Goal: Task Accomplishment & Management: Use online tool/utility

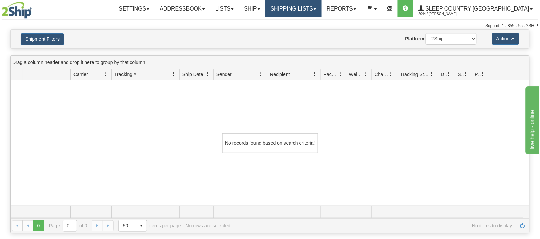
click at [321, 8] on link "Shipping lists" at bounding box center [293, 8] width 56 height 17
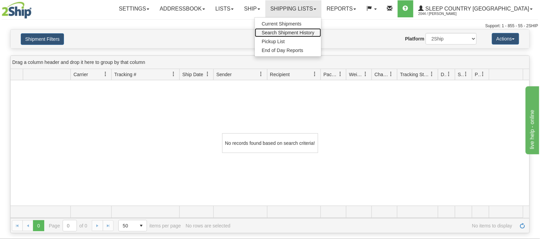
click at [314, 32] on span "Search Shipment History" at bounding box center [287, 32] width 53 height 5
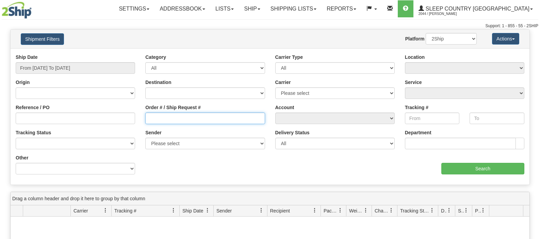
drag, startPoint x: 0, startPoint y: 0, endPoint x: 175, endPoint y: 119, distance: 211.6
click at [175, 119] on input "Order # / Ship Request #" at bounding box center [204, 119] width 119 height 12
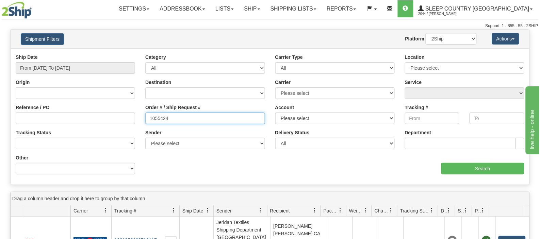
type input "1055424"
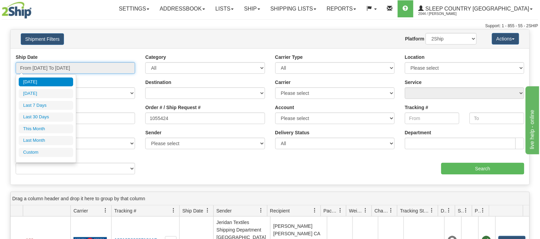
click at [89, 71] on input "From [DATE] To [DATE]" at bounding box center [75, 68] width 119 height 12
click at [56, 114] on li "Last 30 Days" at bounding box center [46, 117] width 54 height 9
type input "From 08/17/2025 To 09/15/2025"
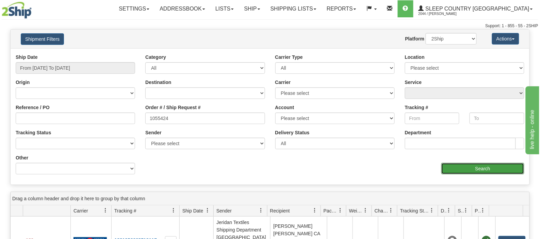
click at [458, 166] on input "Search" at bounding box center [482, 169] width 83 height 12
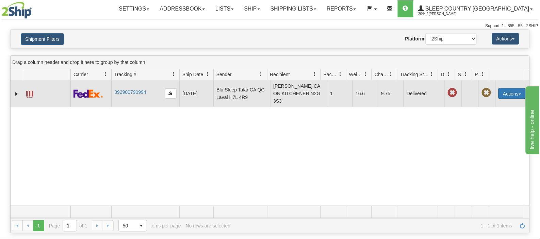
click at [505, 93] on button "Actions" at bounding box center [511, 93] width 27 height 11
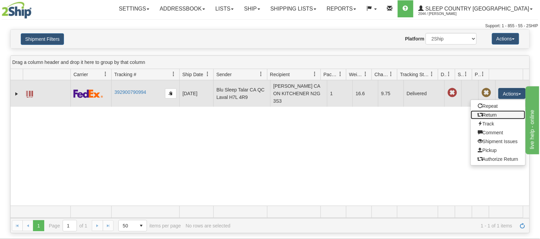
click at [485, 115] on link "Return" at bounding box center [498, 115] width 54 height 9
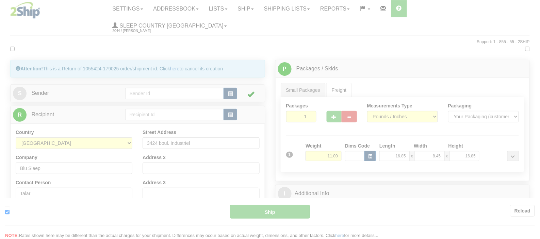
type input "92"
type input "12:12"
type input "16:00"
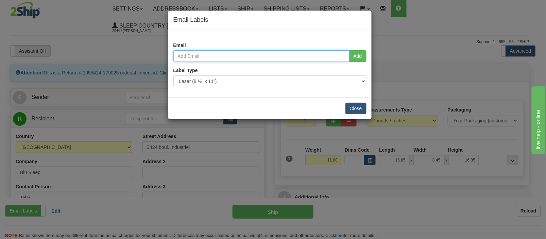
click at [220, 59] on input "email" at bounding box center [261, 56] width 176 height 12
paste input "asilva8084@gmail.com"
type input "asilva8084@gmail.com"
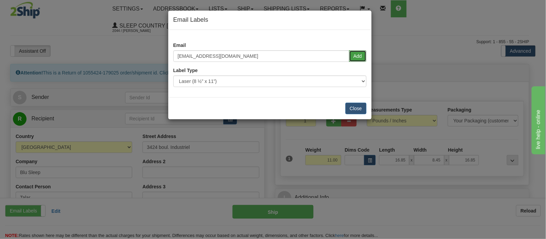
click at [361, 54] on button "Add" at bounding box center [357, 56] width 17 height 12
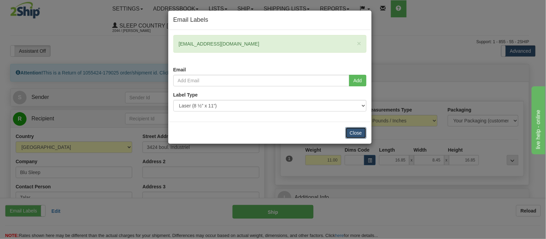
click at [360, 132] on button "Close" at bounding box center [355, 133] width 21 height 12
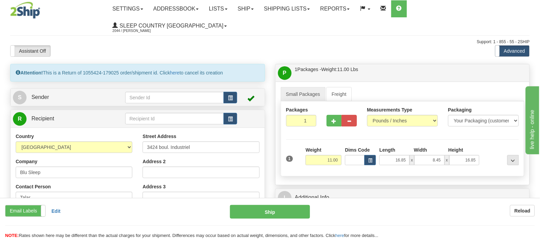
scroll to position [38, 0]
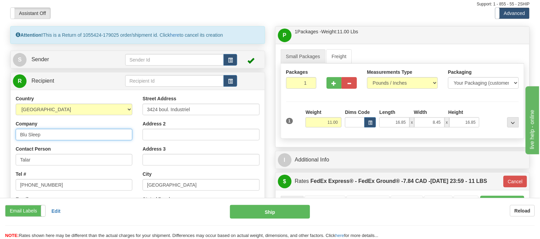
click at [53, 129] on input "Blu Sleep" at bounding box center [74, 135] width 117 height 12
drag, startPoint x: 53, startPoint y: 121, endPoint x: 3, endPoint y: 120, distance: 50.0
click at [3, 120] on div "Toggle navigation Settings Shipping Preferences Fields Preferences New" at bounding box center [270, 240] width 540 height 557
type input "SLEEPCOUNTRY"
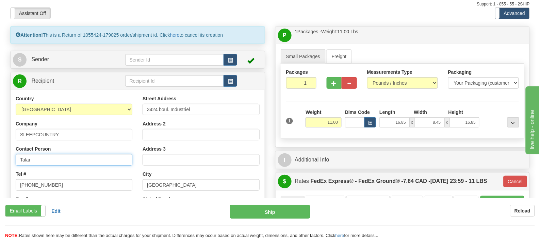
drag, startPoint x: 60, startPoint y: 147, endPoint x: 8, endPoint y: 148, distance: 52.0
click at [8, 148] on div "Attention! This is a Return of 1055424-179025 order/shipment id. Click here to …" at bounding box center [137, 177] width 265 height 303
type input "SHIPPING DEPT"
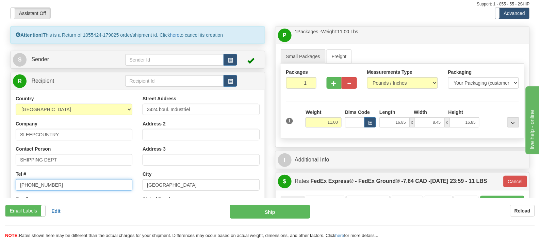
drag, startPoint x: -2, startPoint y: 173, endPoint x: -8, endPoint y: 173, distance: 6.1
click at [0, 173] on html "Training Course Close Toggle navigation Settings Shipping Preferences New Sende…" at bounding box center [270, 81] width 540 height 239
type input "18887533788"
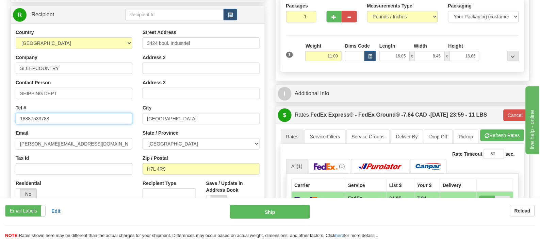
scroll to position [113, 0]
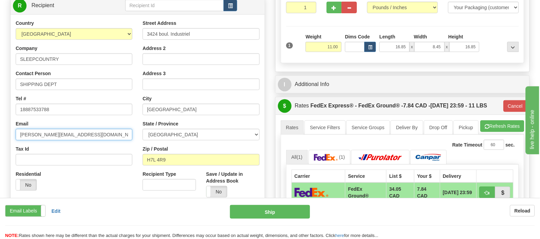
click at [80, 129] on input "laura@myblusleep.com" at bounding box center [74, 135] width 117 height 12
drag, startPoint x: 97, startPoint y: 120, endPoint x: -23, endPoint y: 125, distance: 120.8
click at [0, 125] on html "Training Course Close Toggle navigation Settings Shipping Preferences New Sende…" at bounding box center [270, 6] width 540 height 239
paste input "asilva8084@gmail"
type input "asilva8084@gmail.com"
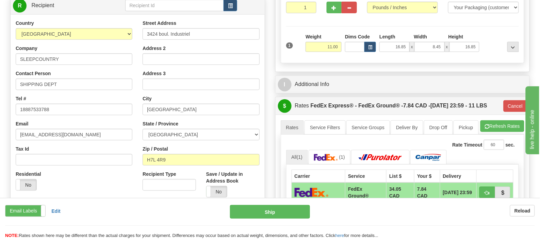
click at [121, 178] on div "Residential Yes No" at bounding box center [74, 183] width 127 height 25
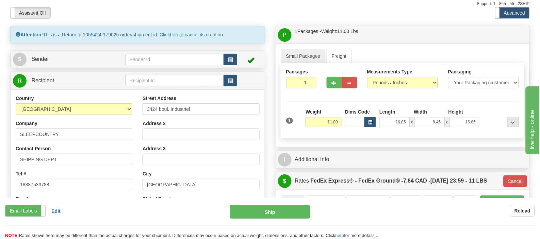
scroll to position [38, 0]
drag, startPoint x: 206, startPoint y: 94, endPoint x: 120, endPoint y: 98, distance: 86.8
click at [120, 98] on div "Country AFGHANISTAN ALAND ISLANDS ALBANIA ALGERIA AMERICAN SAMOA ANDORRA ANGOLA…" at bounding box center [138, 186] width 254 height 183
type input "520 COLLEGE ST EAST"
drag, startPoint x: 170, startPoint y: 169, endPoint x: 129, endPoint y: 166, distance: 41.3
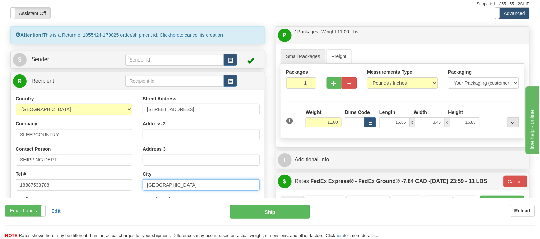
click at [133, 171] on div "Country AFGHANISTAN ALAND ISLANDS ALBANIA ALGERIA AMERICAN SAMOA ANDORRA ANGOLA…" at bounding box center [138, 186] width 254 height 183
type input "BELLEVILLE"
select select "ON"
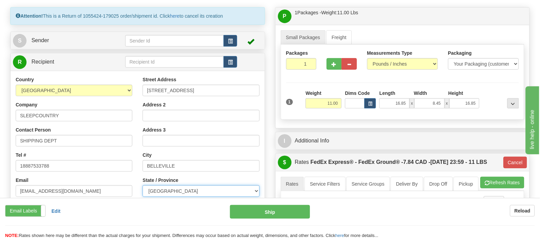
scroll to position [75, 0]
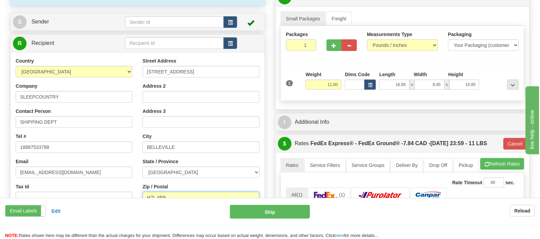
click at [182, 192] on input "H7L 4R9" at bounding box center [200, 198] width 117 height 12
drag, startPoint x: 185, startPoint y: 181, endPoint x: 127, endPoint y: 175, distance: 58.1
click at [128, 175] on div "Country AFGHANISTAN ALAND ISLANDS ALBANIA ALGERIA AMERICAN SAMOA ANDORRA ANGOLA…" at bounding box center [138, 148] width 254 height 183
paste input "K8N 4Z6"
type input "K8N 4Z6"
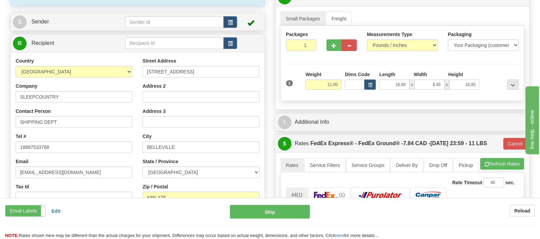
click at [106, 208] on div "Residential Yes No" at bounding box center [74, 220] width 127 height 25
type input "92"
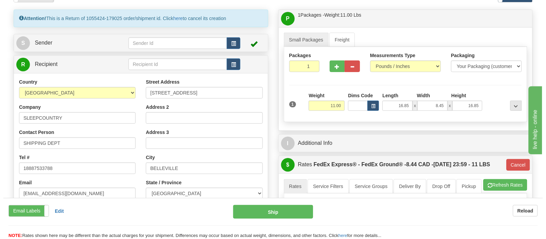
scroll to position [38, 0]
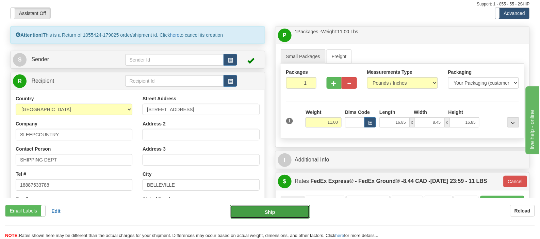
click at [271, 210] on button "Ship" at bounding box center [270, 212] width 80 height 14
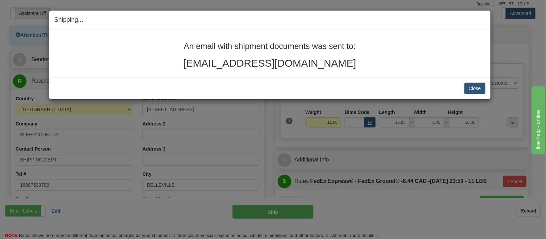
drag, startPoint x: 332, startPoint y: 62, endPoint x: 175, endPoint y: 41, distance: 157.8
click at [175, 41] on div "An email with shipment documents was sent to: asilva8084@gmail.com" at bounding box center [269, 53] width 441 height 47
copy div "An email with shipment documents was sent to: asilva8084@gmail.com"
drag, startPoint x: 471, startPoint y: 87, endPoint x: 467, endPoint y: 84, distance: 5.8
click at [471, 87] on button "Close" at bounding box center [474, 89] width 21 height 12
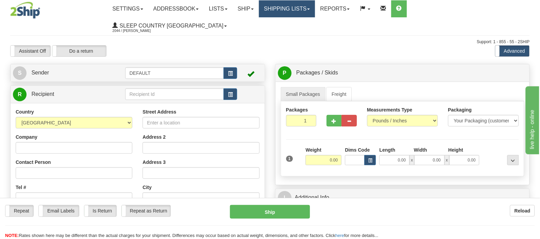
click at [315, 10] on link "Shipping lists" at bounding box center [287, 8] width 56 height 17
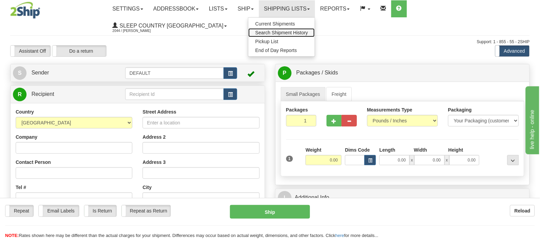
click at [308, 31] on span "Search Shipment History" at bounding box center [281, 32] width 53 height 5
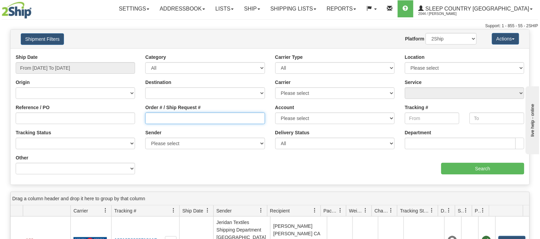
click at [158, 116] on input "Order # / Ship Request #" at bounding box center [204, 119] width 119 height 12
paste input "1055868"
type input "1055868"
